Goal: Check status: Check status

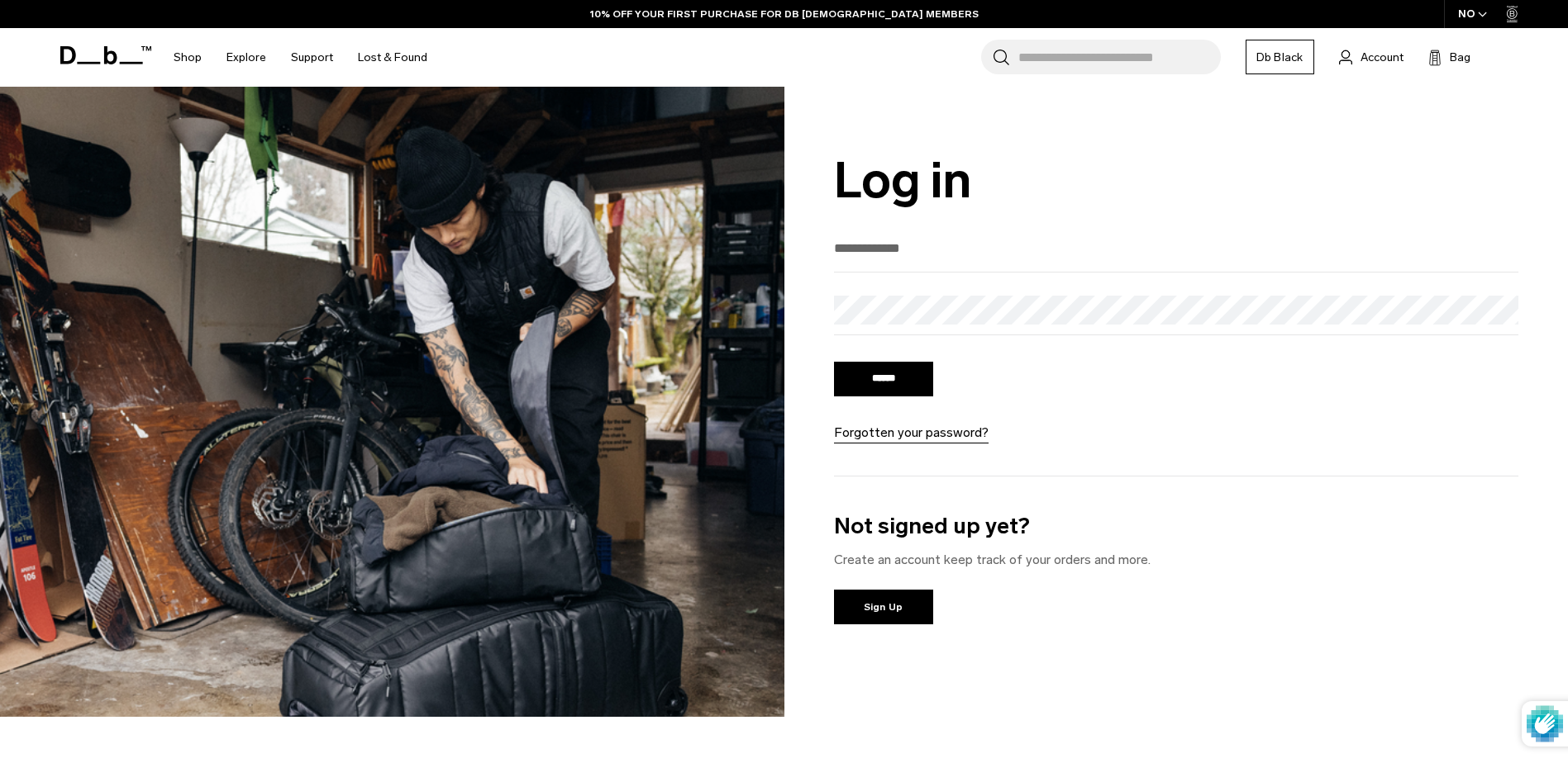
click at [1288, 60] on link "Db Black" at bounding box center [1280, 58] width 68 height 35
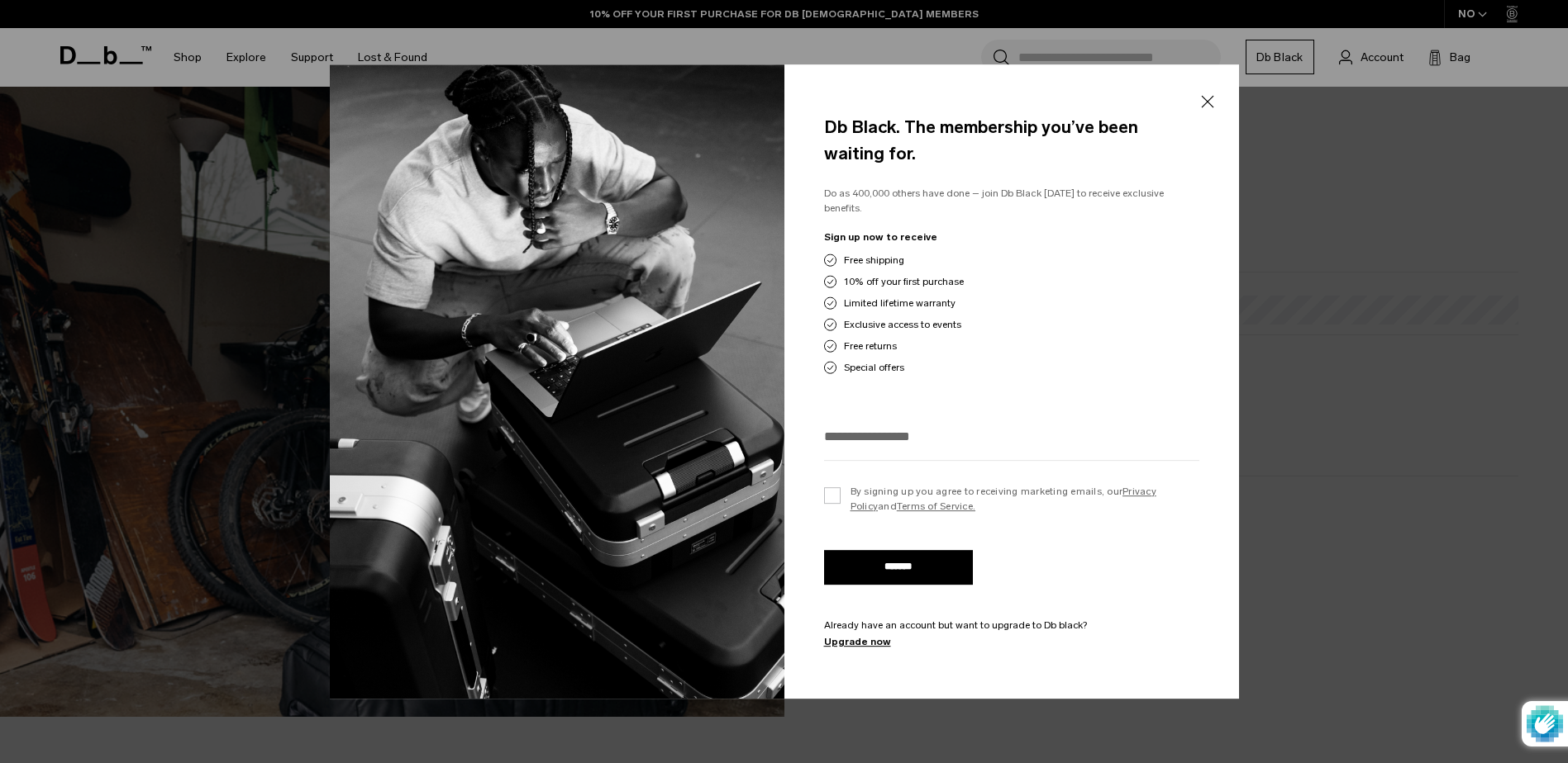
click at [1317, 135] on div at bounding box center [784, 381] width 1568 height 763
click at [1362, 106] on div at bounding box center [784, 381] width 1568 height 763
click at [1204, 111] on button "Close" at bounding box center [1206, 102] width 21 height 35
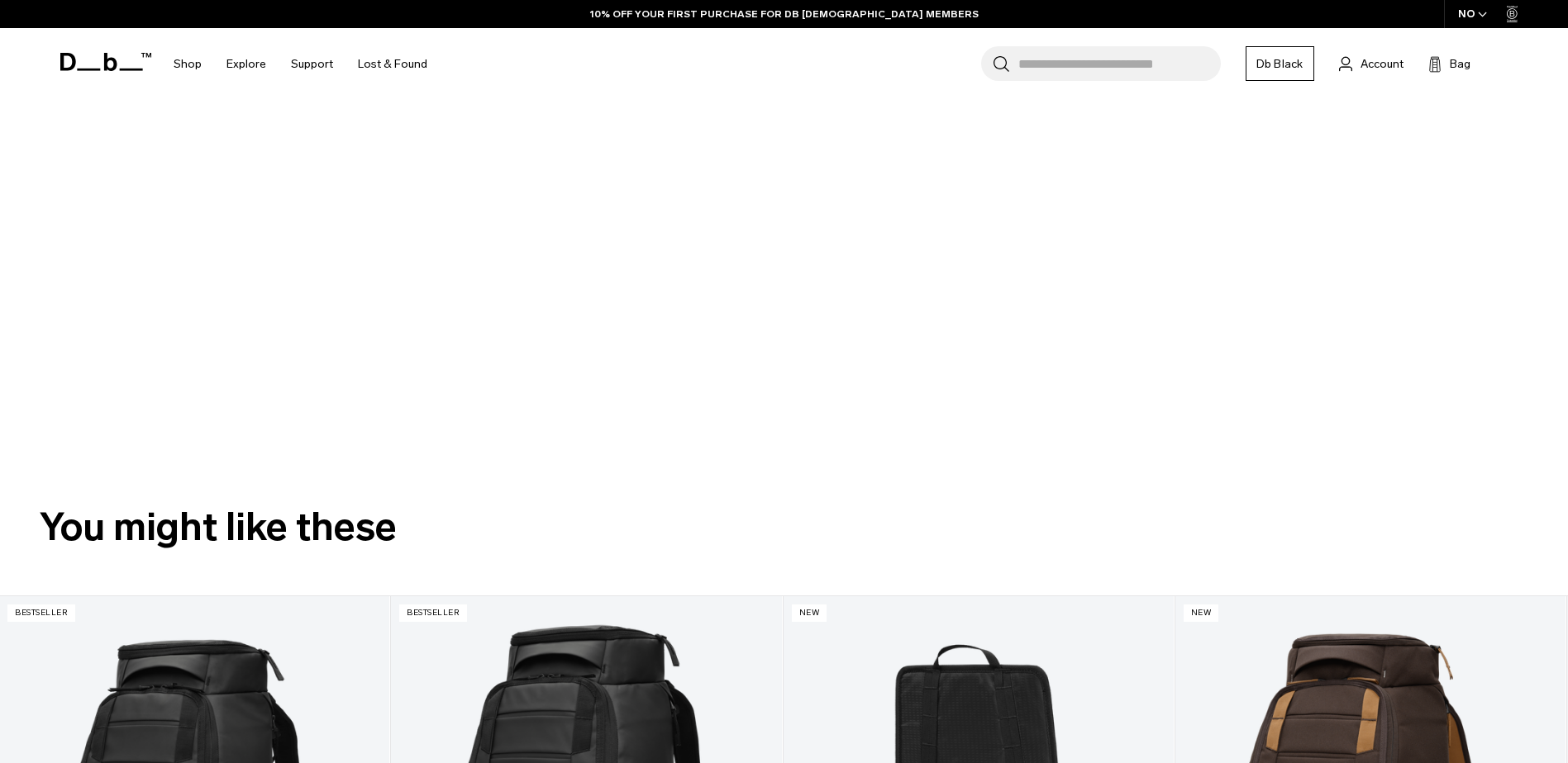
scroll to position [413, 0]
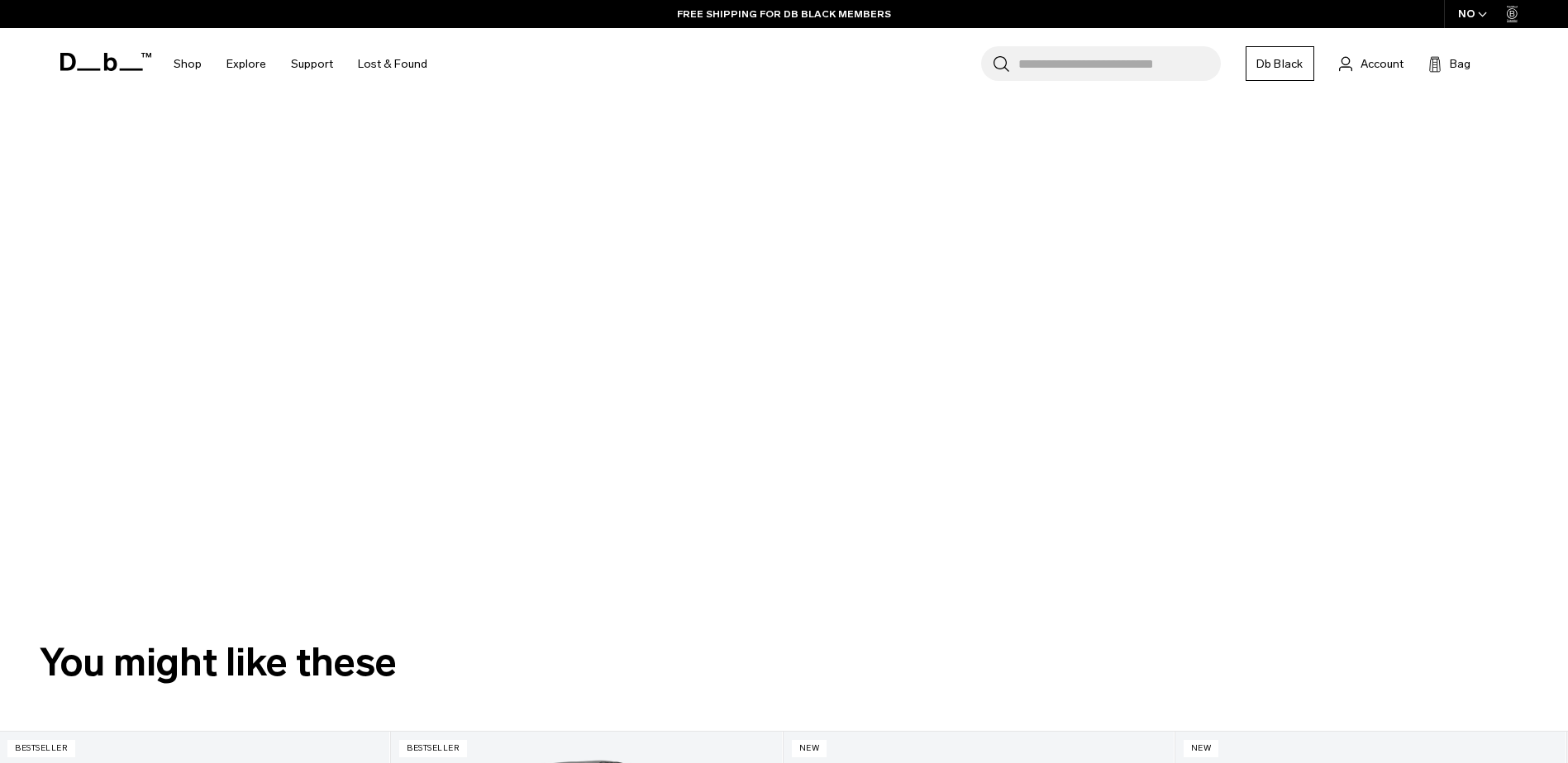
click at [831, 494] on div at bounding box center [770, 277] width 1488 height 633
click at [860, 424] on div at bounding box center [770, 277] width 1488 height 633
click at [777, 406] on div at bounding box center [770, 277] width 1488 height 633
click at [851, 445] on div at bounding box center [770, 277] width 1488 height 633
click at [768, 585] on div at bounding box center [770, 277] width 1488 height 633
